Goal: Transaction & Acquisition: Subscribe to service/newsletter

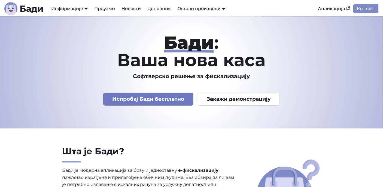
click at [168, 98] on link "Испробај Бади бесплатно" at bounding box center [148, 99] width 90 height 13
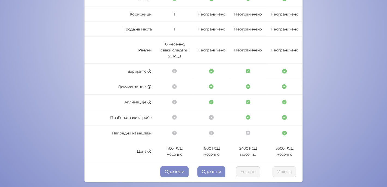
scroll to position [166, 0]
